Goal: Find specific page/section: Locate a particular part of the current website

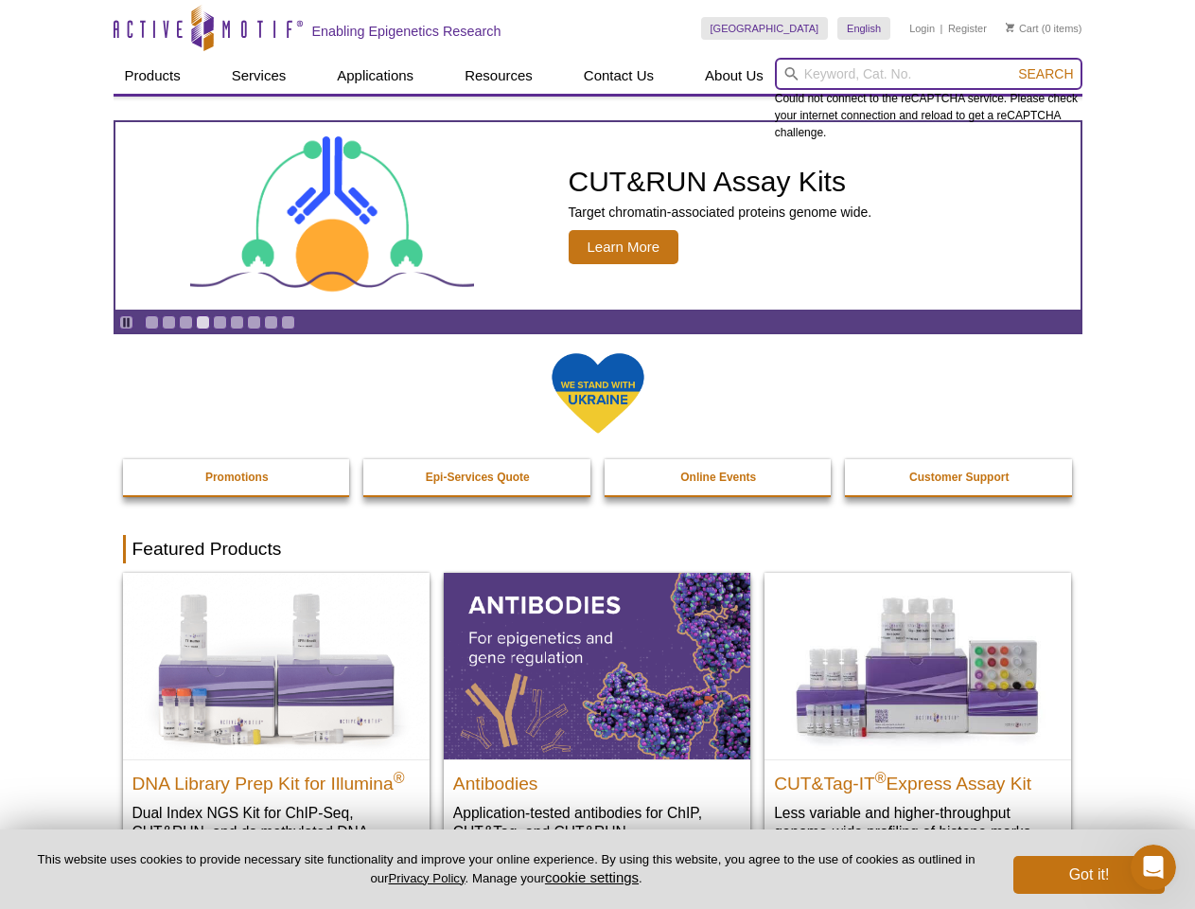
click at [928, 74] on input "search" at bounding box center [929, 74] width 308 height 32
click at [1046, 74] on span "Search" at bounding box center [1045, 73] width 55 height 15
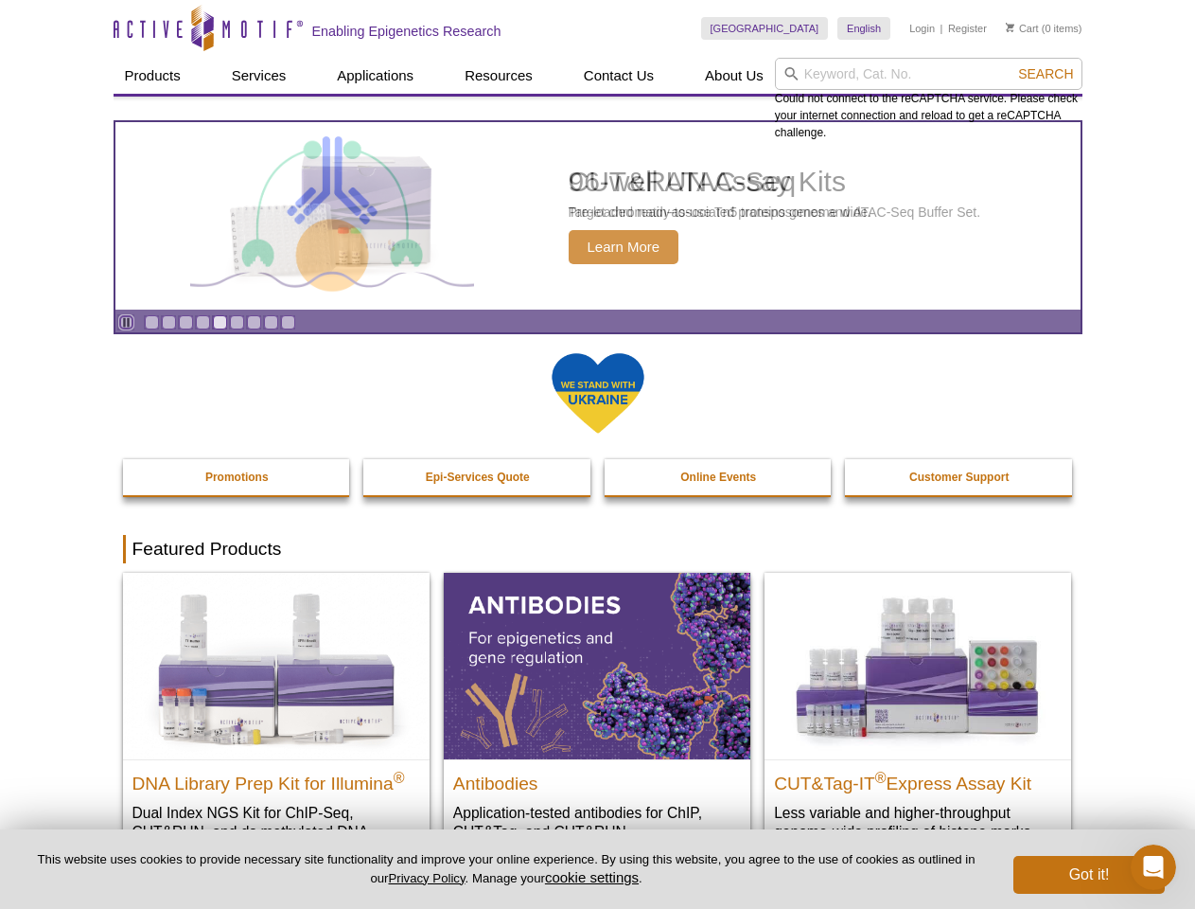
click at [126, 322] on icon "Pause" at bounding box center [126, 322] width 12 height 12
click at [151, 322] on link "Go to slide 1" at bounding box center [152, 322] width 14 height 14
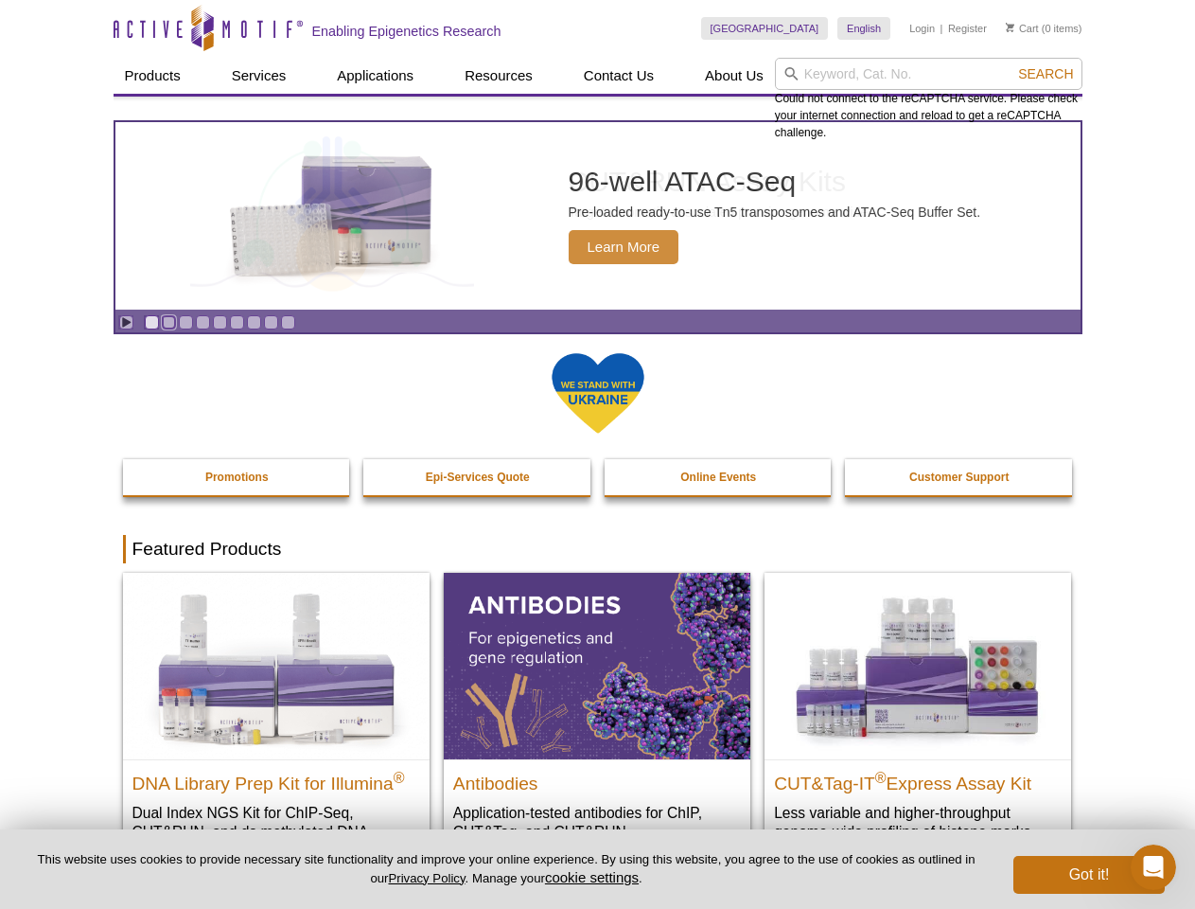
click at [168, 322] on link "Go to slide 2" at bounding box center [169, 322] width 14 height 14
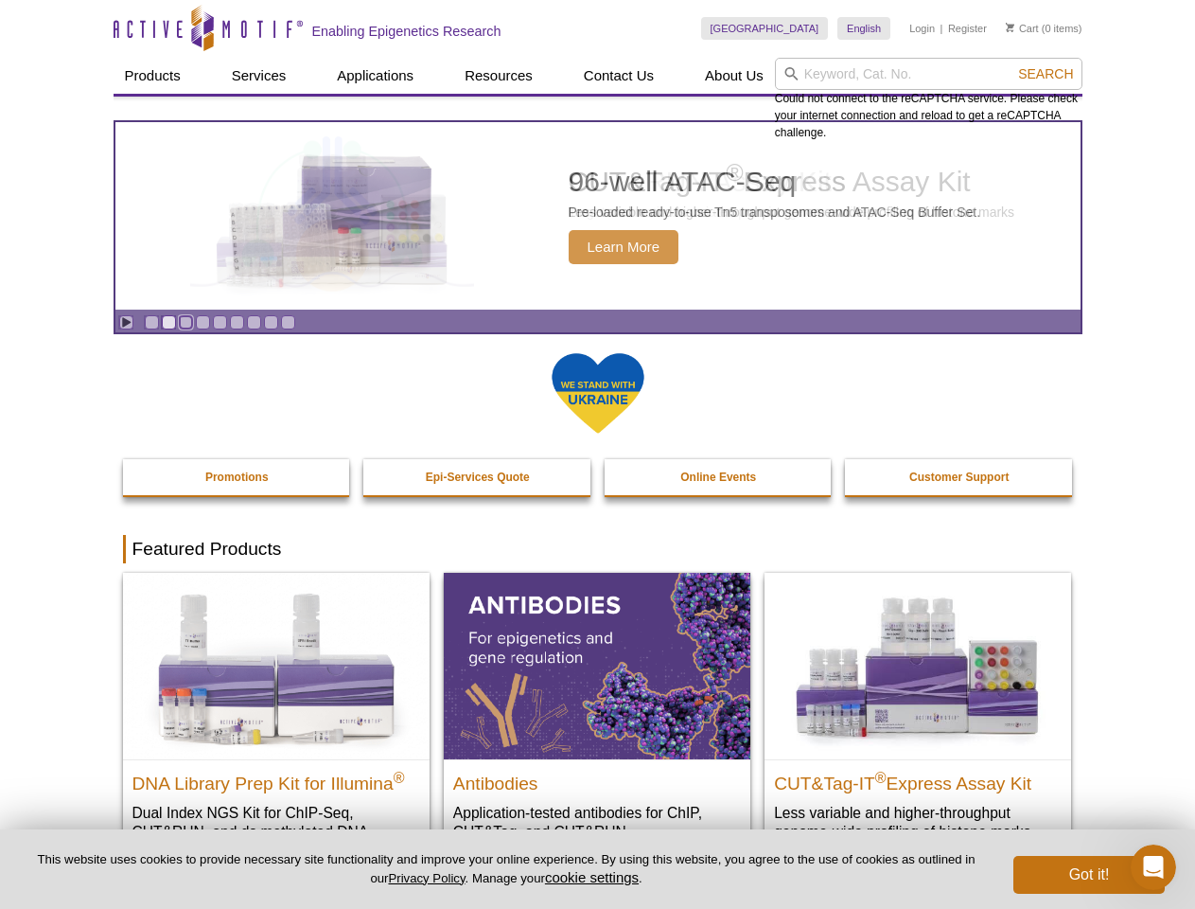
click at [185, 322] on link "Go to slide 3" at bounding box center [186, 322] width 14 height 14
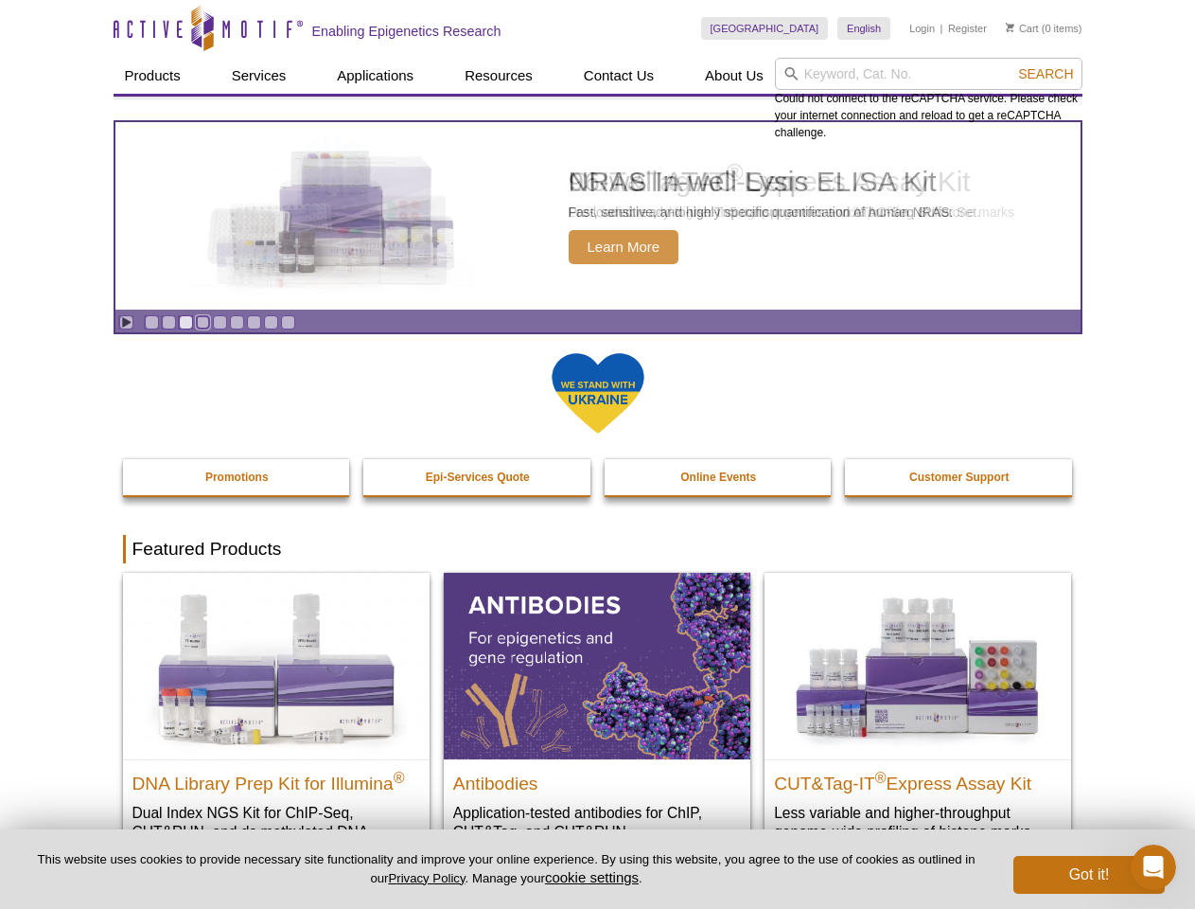
click at [203, 322] on link "Go to slide 4" at bounding box center [203, 322] width 14 height 14
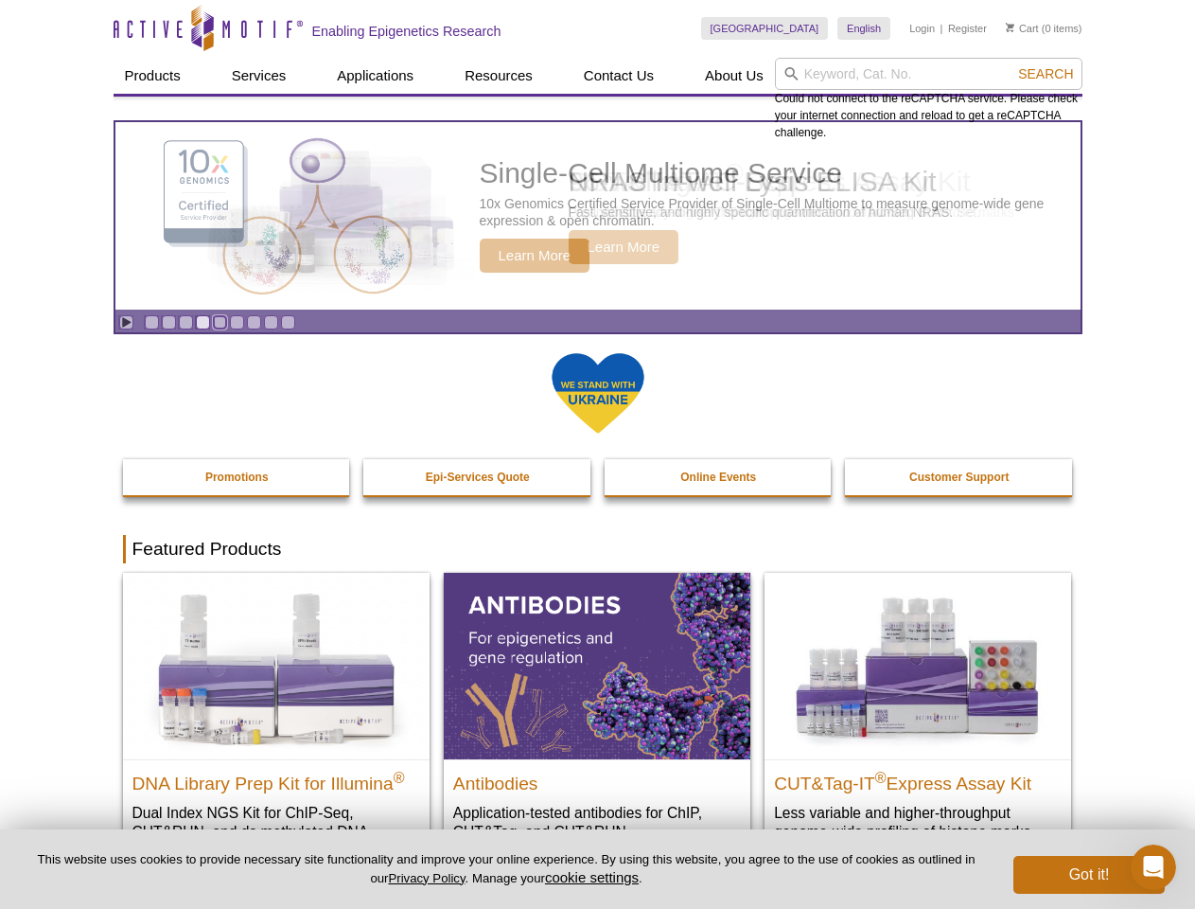
click at [220, 322] on link "Go to slide 5" at bounding box center [220, 322] width 14 height 14
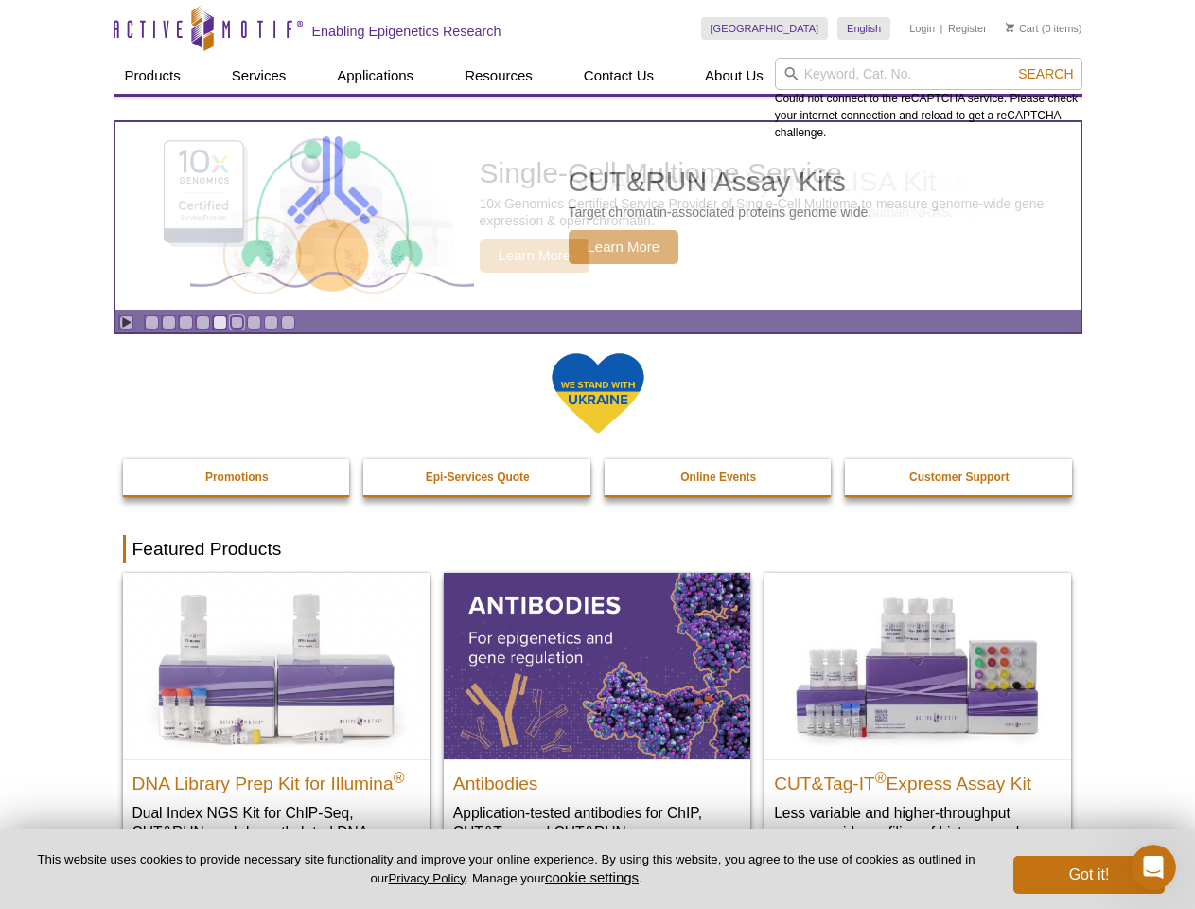
click at [237, 322] on link "Go to slide 6" at bounding box center [237, 322] width 14 height 14
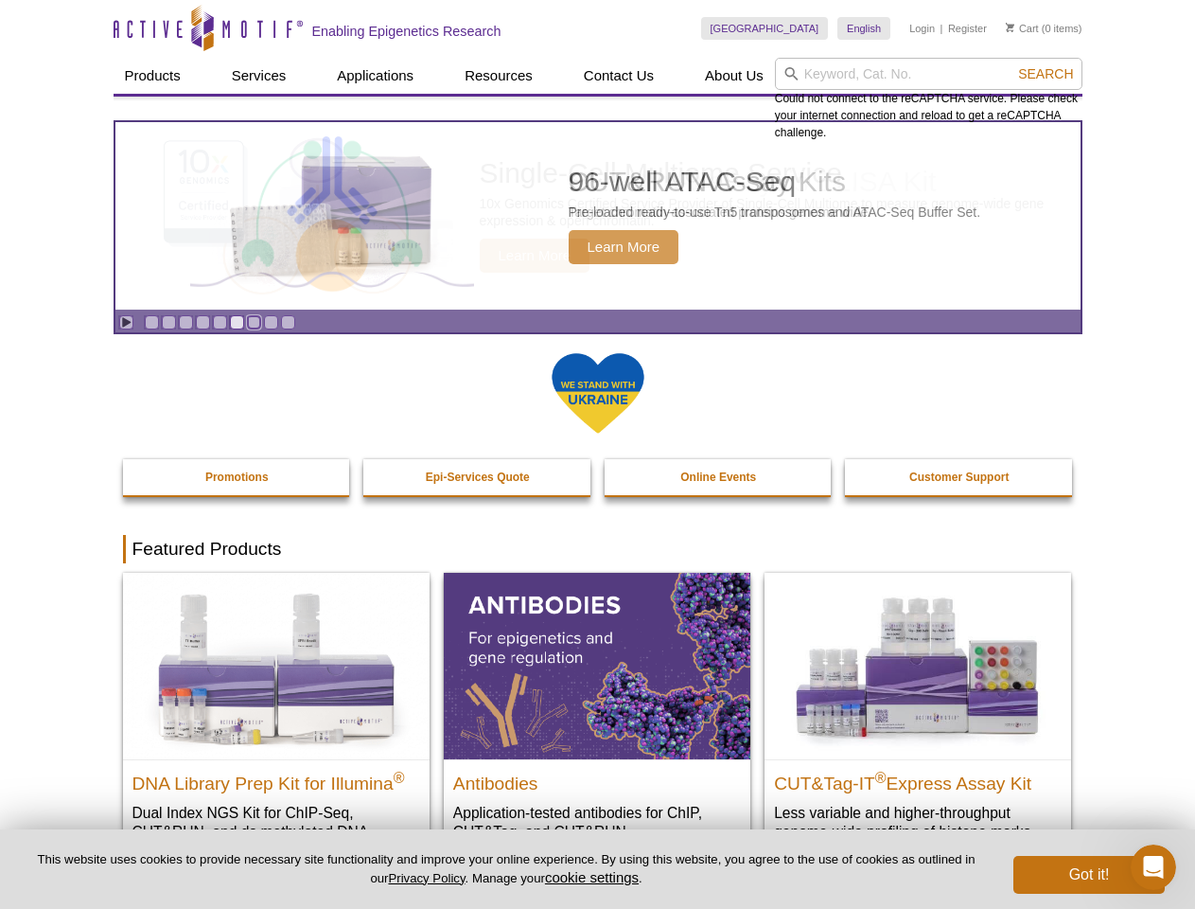
click at [254, 322] on link "Go to slide 7" at bounding box center [254, 322] width 14 height 14
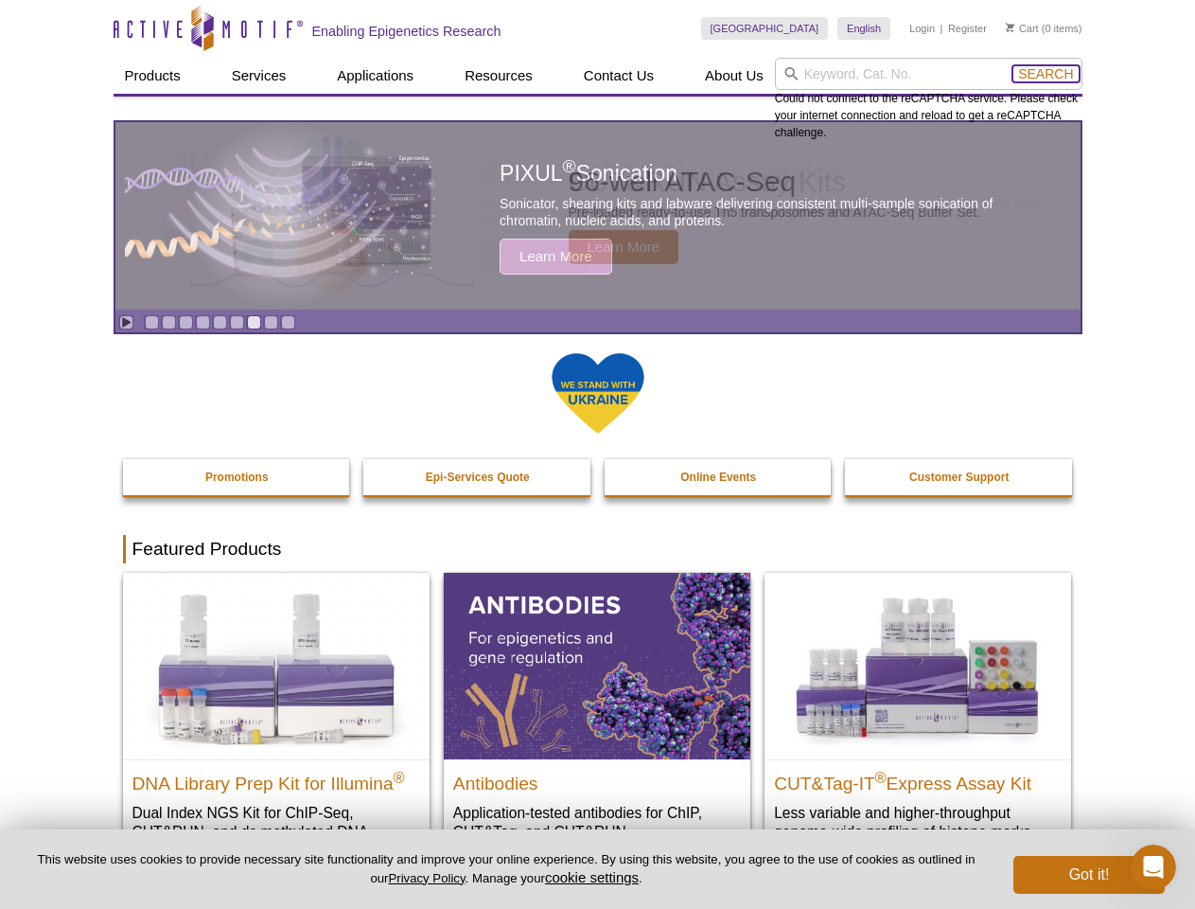
click at [1046, 74] on span "Search" at bounding box center [1045, 73] width 55 height 15
